Goal: Check status

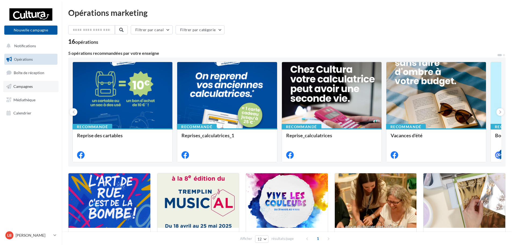
click at [30, 87] on span "Campagnes" at bounding box center [22, 86] width 19 height 5
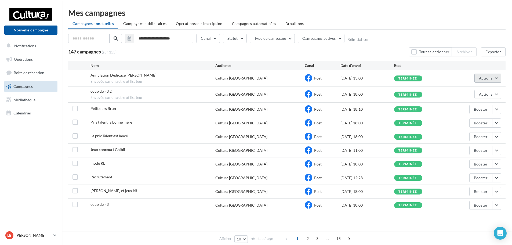
click at [497, 78] on button "Actions" at bounding box center [488, 78] width 27 height 9
click at [485, 90] on button "Voir les résultats" at bounding box center [475, 91] width 54 height 14
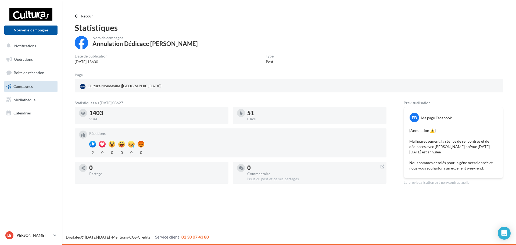
click at [75, 17] on span "button" at bounding box center [76, 16] width 3 height 4
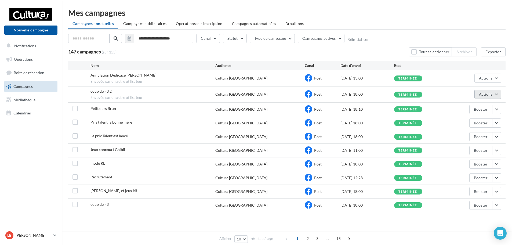
click at [499, 93] on button "Actions" at bounding box center [488, 94] width 27 height 9
click at [490, 107] on button "Voir les résultats" at bounding box center [475, 107] width 54 height 14
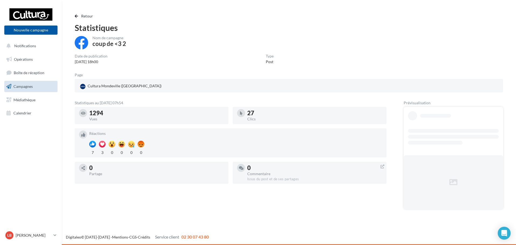
click at [74, 16] on div "Retour Statistiques Nom de campagne coup de <3 2 Date de publication [DATE] 18h…" at bounding box center [288, 113] width 441 height 200
click at [77, 14] on button "Retour" at bounding box center [85, 16] width 21 height 6
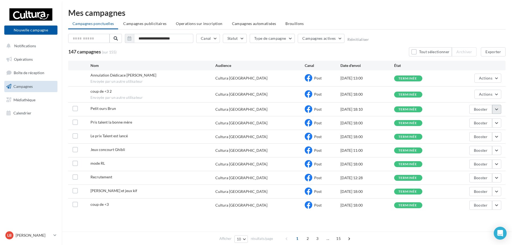
click at [499, 109] on button "button" at bounding box center [496, 109] width 9 height 9
click at [470, 122] on button "Voir les résultats" at bounding box center [475, 122] width 54 height 14
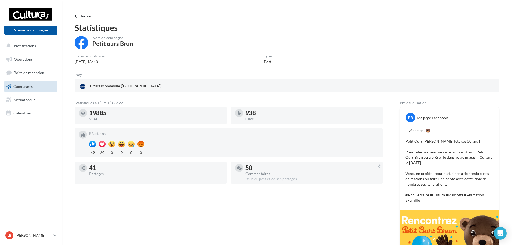
click at [76, 17] on span "button" at bounding box center [76, 16] width 3 height 4
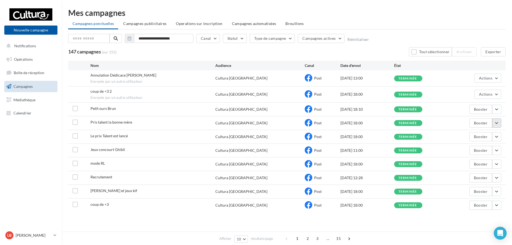
click at [499, 123] on button "button" at bounding box center [496, 122] width 9 height 9
click at [475, 136] on button "Voir les résultats" at bounding box center [475, 136] width 54 height 14
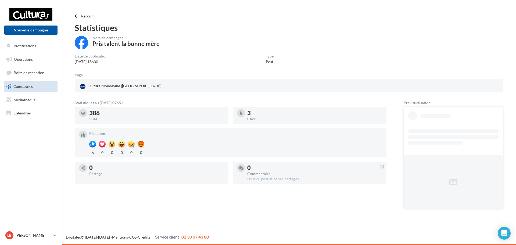
click at [75, 14] on span "button" at bounding box center [76, 16] width 3 height 4
